Goal: Navigation & Orientation: Find specific page/section

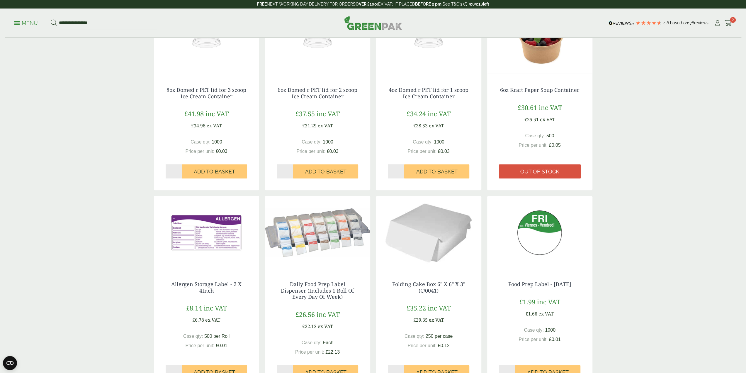
scroll to position [163, 0]
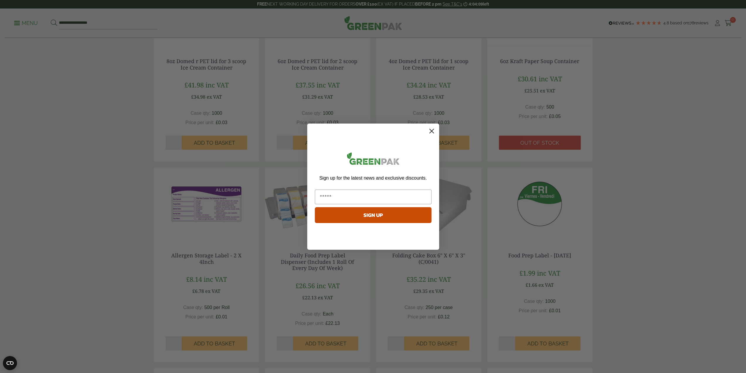
click at [429, 131] on circle "Close dialog" at bounding box center [432, 131] width 10 height 10
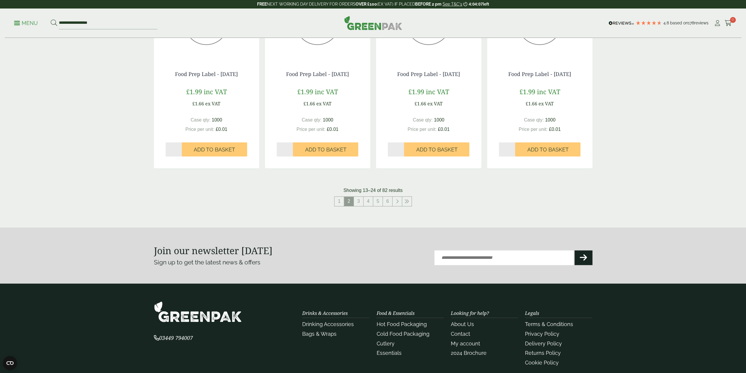
scroll to position [573, 0]
click at [360, 196] on link "3" at bounding box center [358, 200] width 9 height 9
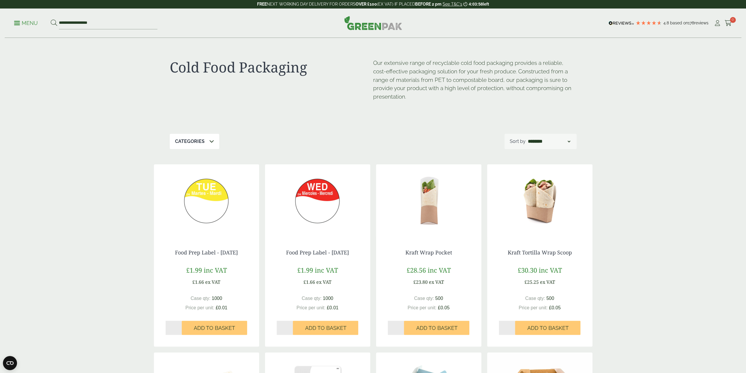
click at [202, 142] on p "Categories" at bounding box center [190, 141] width 30 height 7
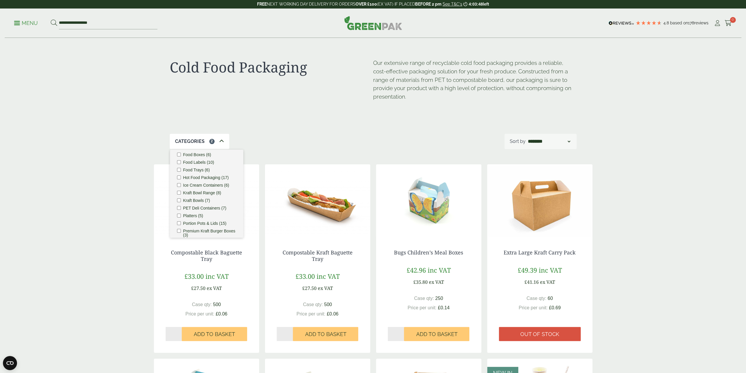
click at [179, 184] on ul "Bagasse (1) Baguette Trays (2) Cafe. (3) Carry Packs (7) Cold Food Packaging (8…" at bounding box center [206, 194] width 73 height 88
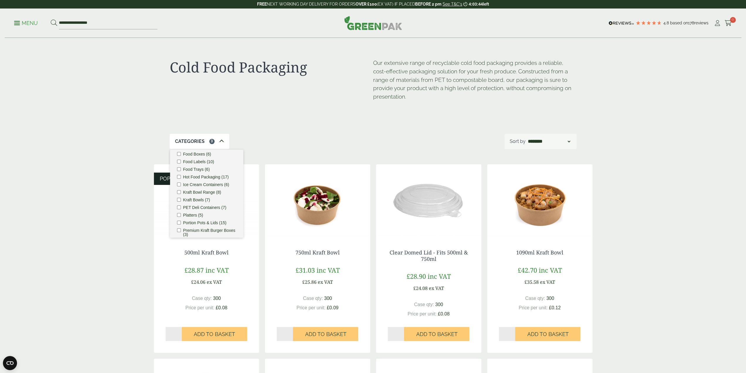
click at [30, 22] on p "Menu" at bounding box center [26, 23] width 24 height 7
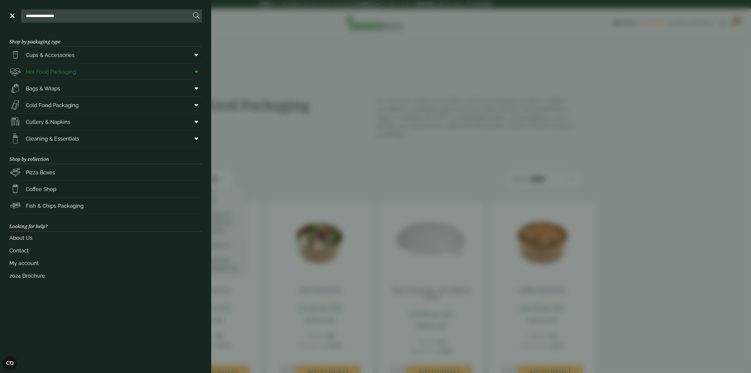
click at [94, 70] on link "Hot Food Packaging" at bounding box center [105, 71] width 192 height 16
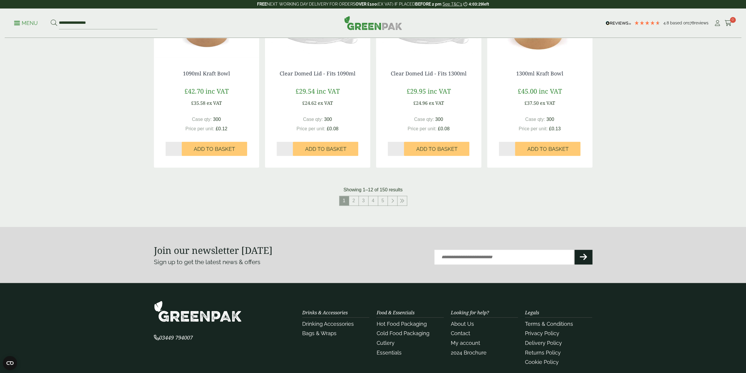
scroll to position [573, 0]
click at [356, 199] on link "2" at bounding box center [353, 200] width 9 height 9
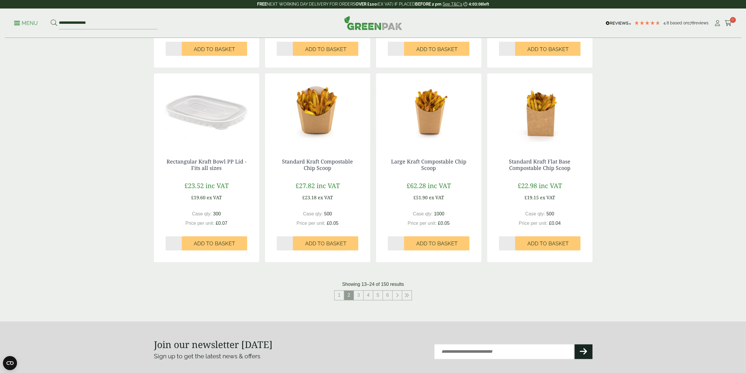
scroll to position [485, 0]
click at [358, 294] on link "3" at bounding box center [358, 294] width 9 height 9
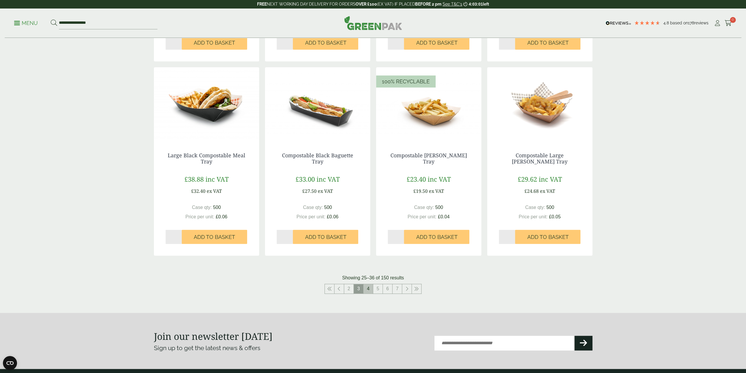
scroll to position [485, 0]
click at [366, 288] on link "4" at bounding box center [368, 288] width 9 height 9
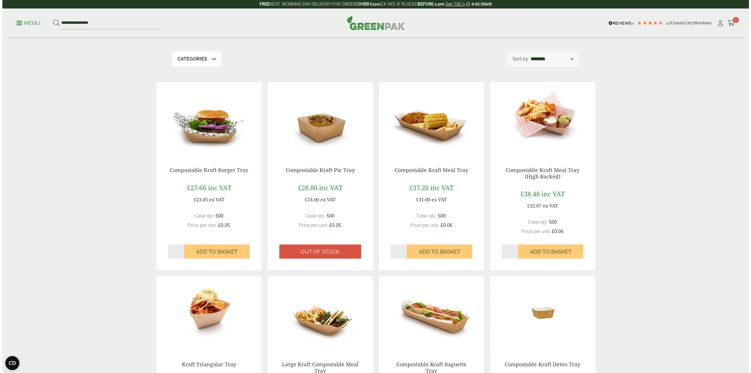
scroll to position [89, 0]
click at [30, 23] on p "Menu" at bounding box center [26, 23] width 24 height 7
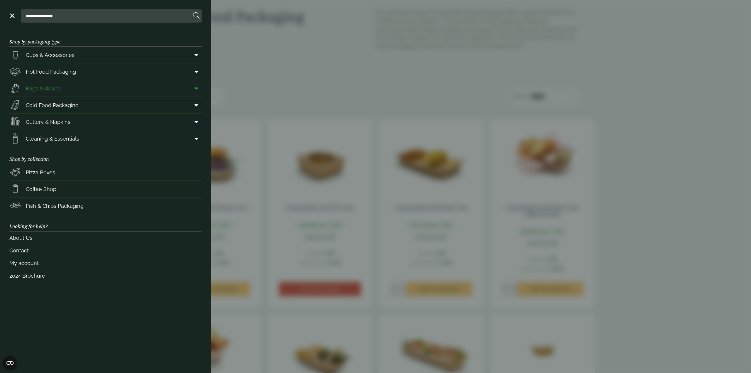
click at [55, 88] on span "Bags & Wraps" at bounding box center [43, 88] width 34 height 8
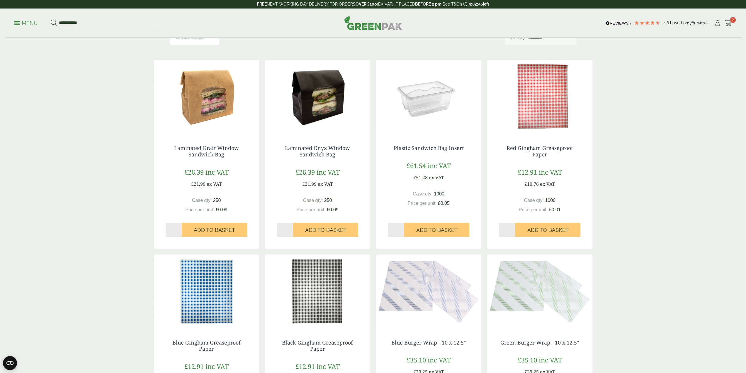
scroll to position [88, 0]
